Goal: Find specific page/section: Find specific page/section

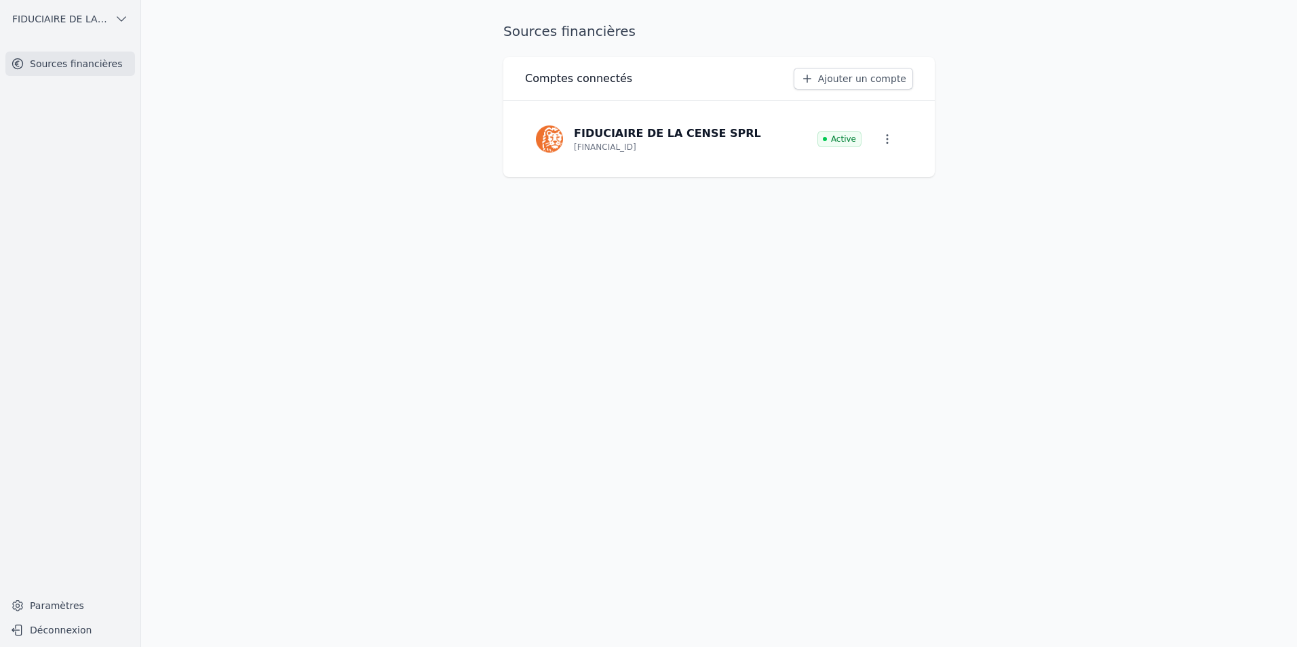
click at [874, 79] on link "Ajouter un compte" at bounding box center [853, 79] width 119 height 22
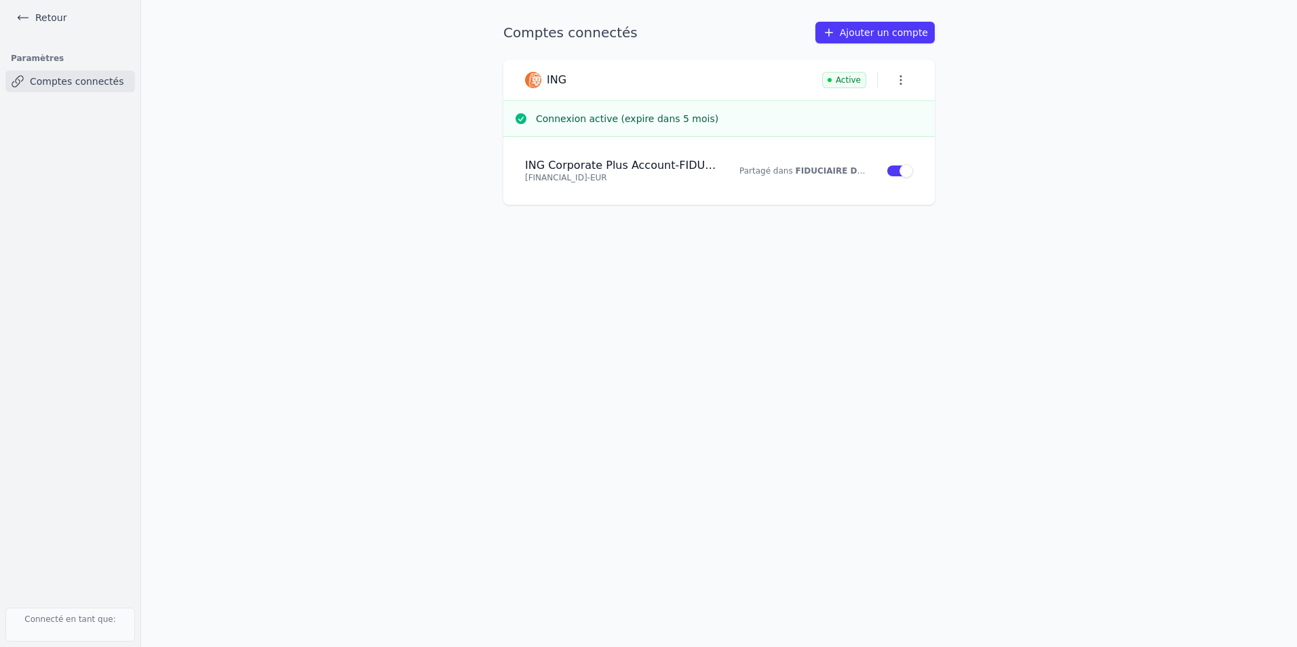
click at [71, 81] on link "Comptes connectés" at bounding box center [70, 82] width 130 height 22
click at [28, 17] on icon at bounding box center [23, 18] width 14 height 14
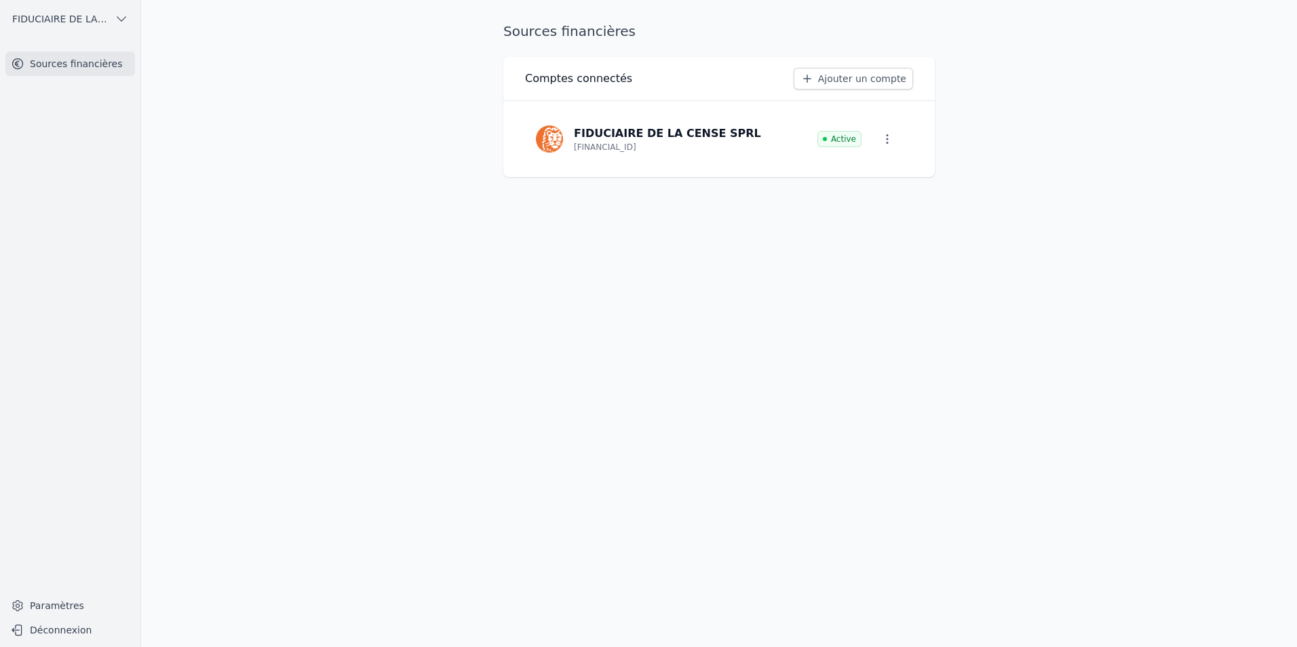
click at [604, 134] on p "FIDUCIAIRE DE LA CENSE SPRL" at bounding box center [667, 133] width 187 height 16
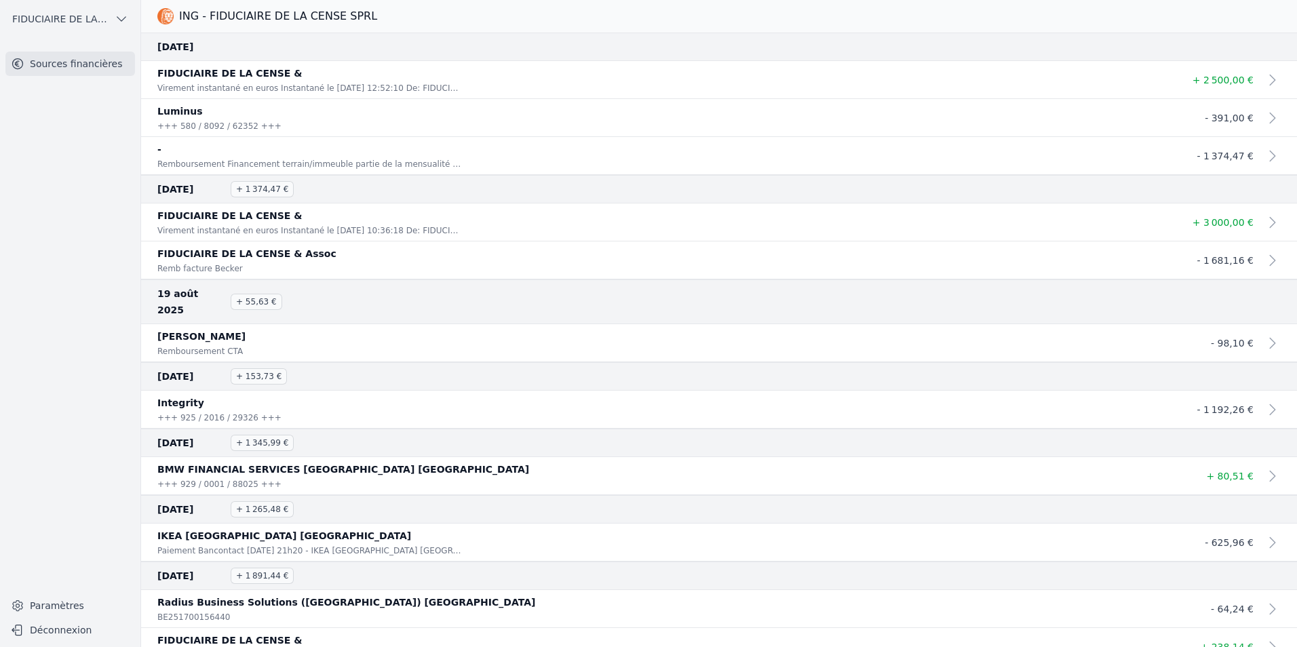
click at [63, 71] on link "Sources financières" at bounding box center [70, 64] width 130 height 24
